Goal: Task Accomplishment & Management: Complete application form

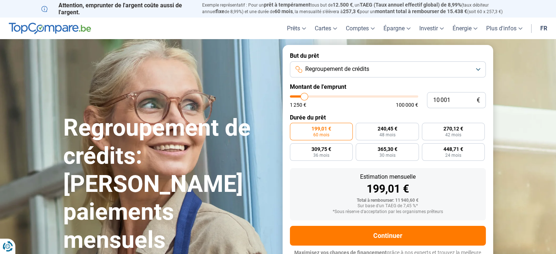
type input "28 000"
type input "28000"
click at [326, 95] on input "range" at bounding box center [354, 96] width 128 height 2
radio input "false"
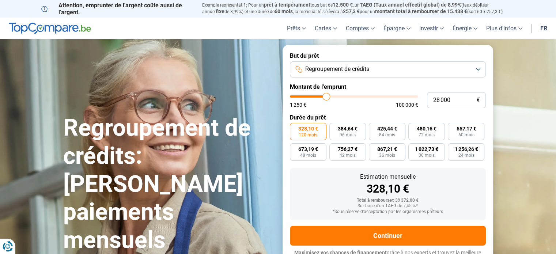
scroll to position [10, 0]
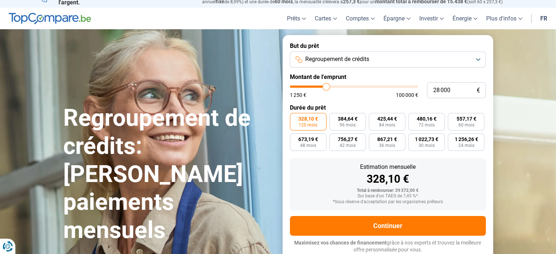
type input "53 500"
type input "53500"
click at [357, 86] on input "range" at bounding box center [354, 86] width 128 height 2
type input "38 250"
type input "38250"
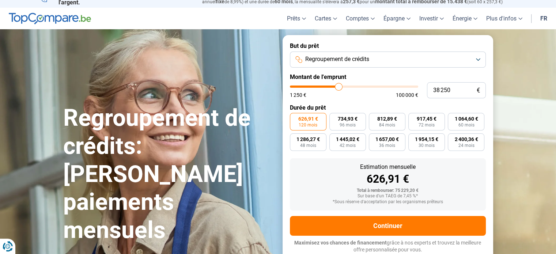
click at [338, 85] on input "range" at bounding box center [354, 86] width 128 height 2
type input "23 250"
type input "23250"
click at [320, 86] on input "range" at bounding box center [354, 86] width 128 height 2
type input "12 250"
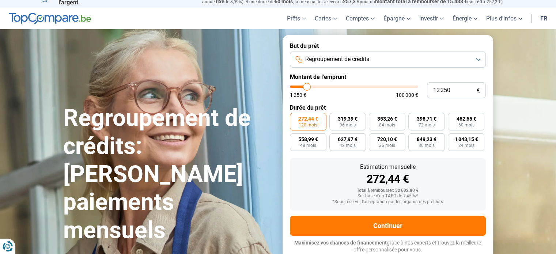
type input "12250"
click at [307, 86] on input "range" at bounding box center [354, 86] width 128 height 2
radio input "true"
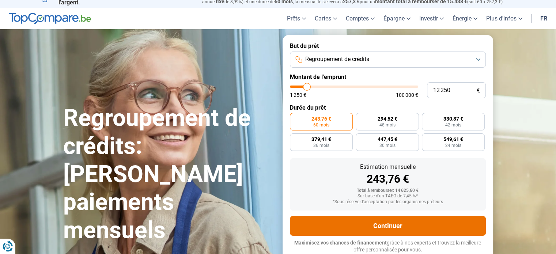
click at [377, 226] on button "Continuer" at bounding box center [388, 226] width 196 height 20
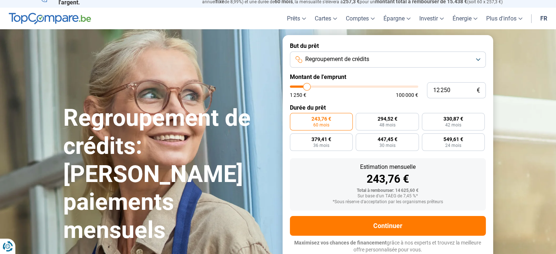
type input "53 000"
type input "53000"
click at [356, 87] on input "range" at bounding box center [354, 86] width 128 height 2
radio input "false"
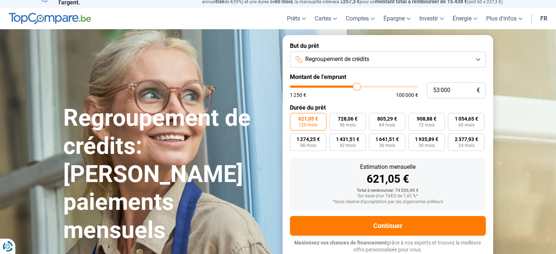
type input "34 750"
type input "34750"
click at [334, 87] on input "range" at bounding box center [354, 86] width 128 height 2
type input "25 750"
type input "25750"
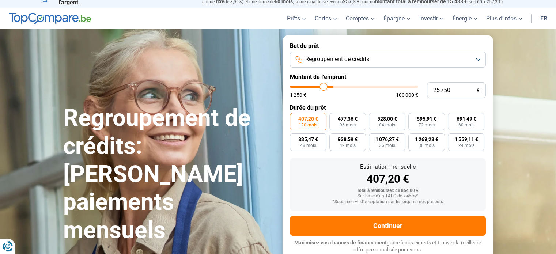
click at [323, 85] on input "range" at bounding box center [354, 86] width 128 height 2
type input "18 250"
type input "18250"
click at [314, 85] on input "range" at bounding box center [354, 86] width 128 height 2
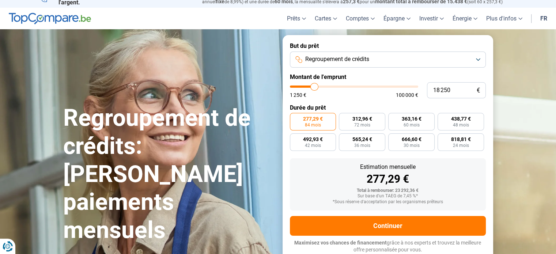
type input "10 750"
type input "10750"
click at [305, 86] on input "range" at bounding box center [354, 86] width 128 height 2
radio input "true"
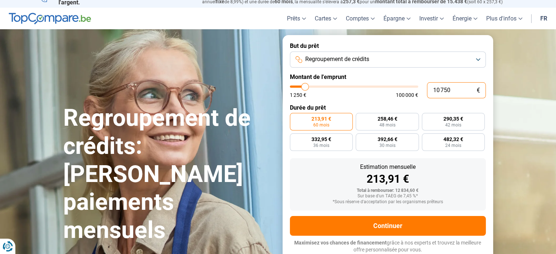
click at [465, 91] on input "10 750" at bounding box center [456, 90] width 59 height 16
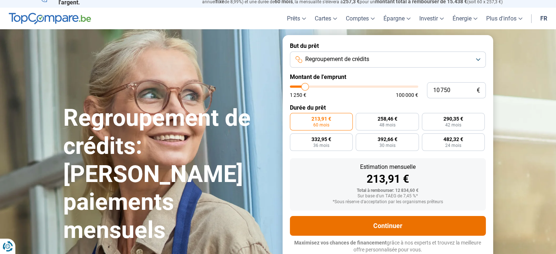
click at [386, 225] on button "Continuer" at bounding box center [388, 226] width 196 height 20
